Goal: Manage account settings

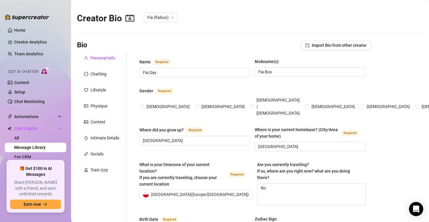
radio input "true"
type input "[DATE]"
click at [116, 77] on div "Chatting" at bounding box center [101, 73] width 49 height 11
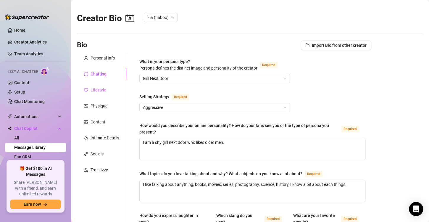
click at [112, 85] on div "Lifestyle" at bounding box center [101, 89] width 49 height 11
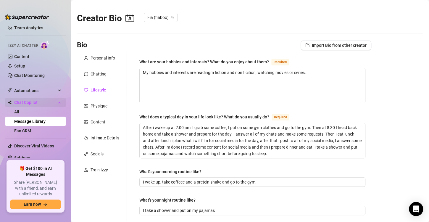
scroll to position [27, 0]
click at [47, 148] on link "Discover Viral Videos" at bounding box center [34, 145] width 40 height 5
